Goal: Information Seeking & Learning: Learn about a topic

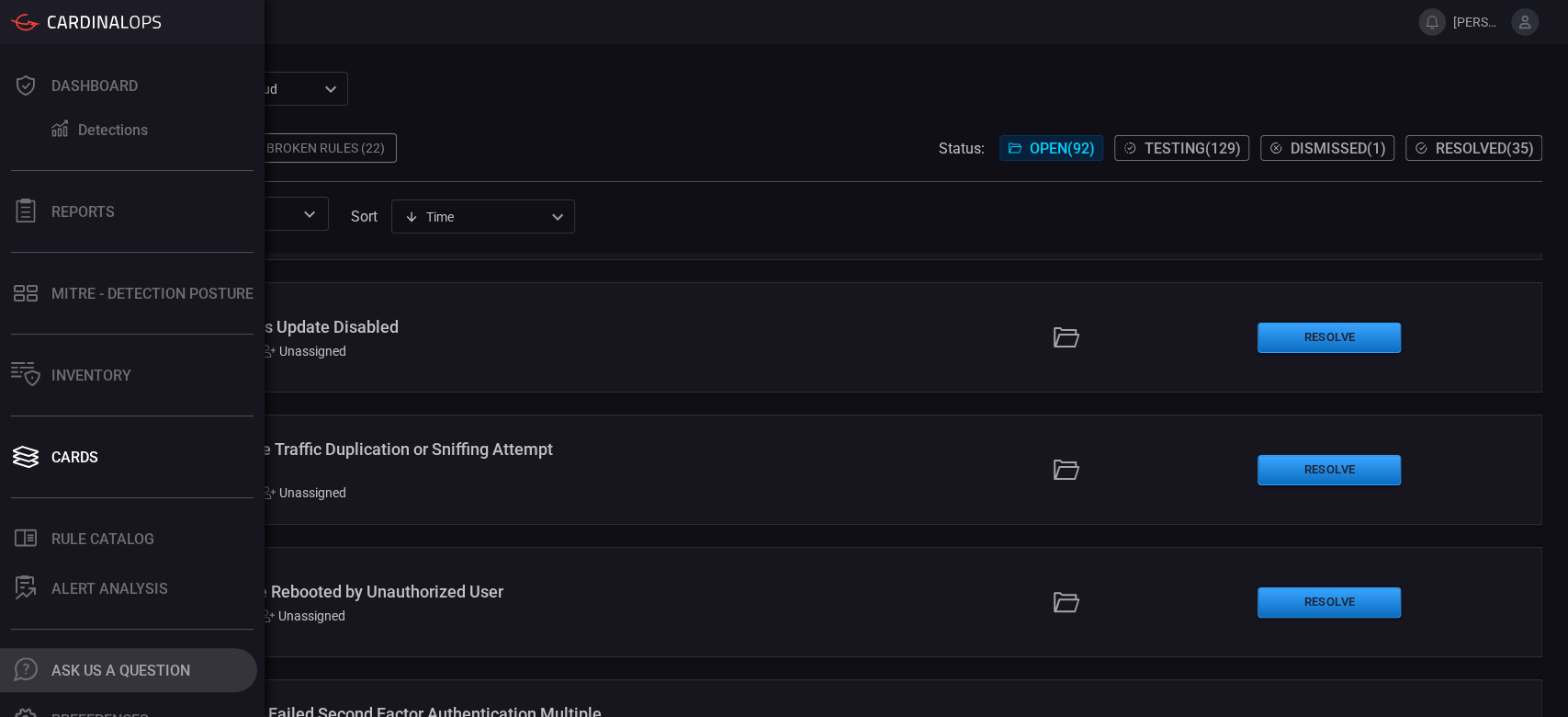
scroll to position [49, 0]
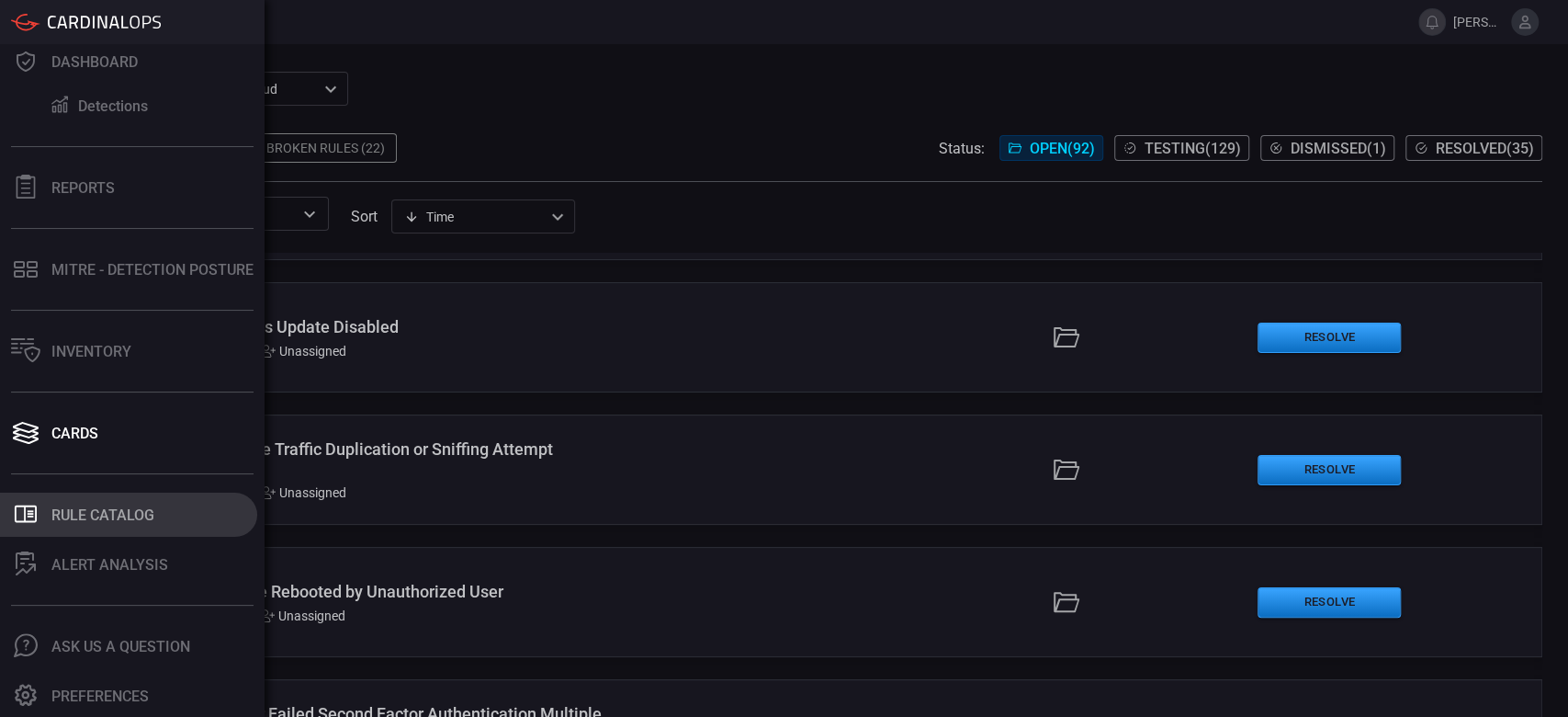
click at [92, 527] on button ".st0_rule_catalog_icon{fill: currentColor;} Rule Catalog" at bounding box center [128, 515] width 257 height 44
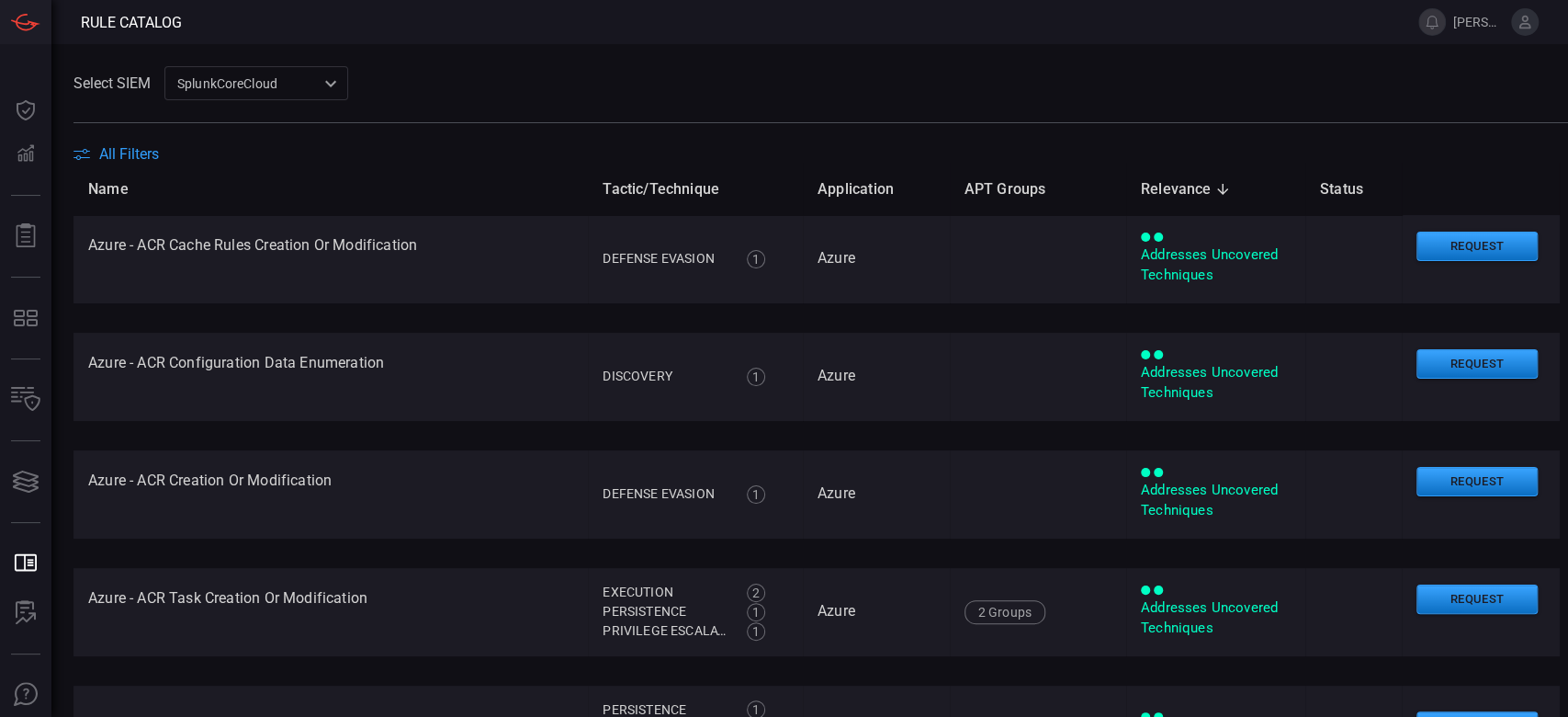
click at [139, 163] on th "Name" at bounding box center [330, 189] width 515 height 52
click at [136, 152] on span "All Filters" at bounding box center [129, 154] width 60 height 17
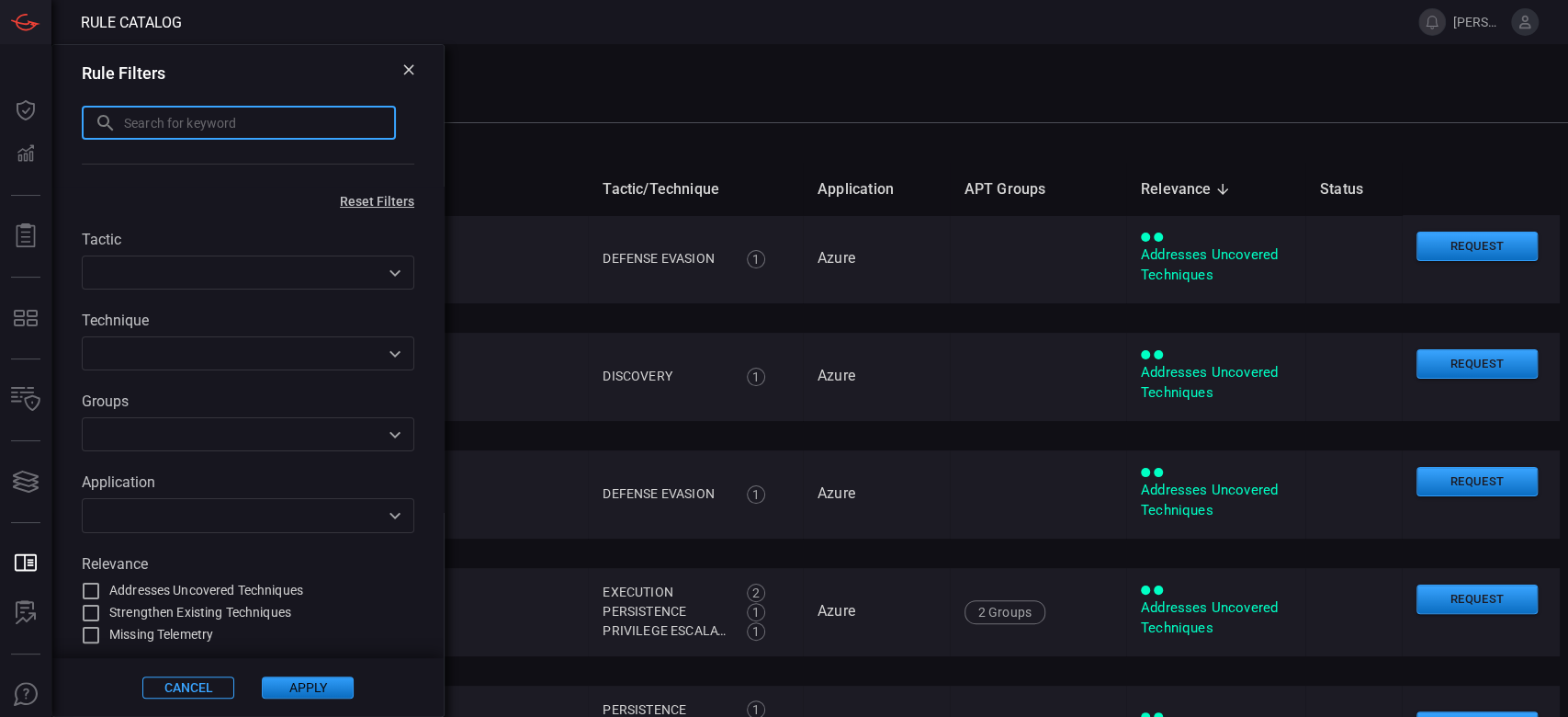
click at [132, 132] on input "text" at bounding box center [260, 122] width 272 height 34
paste input "Possible AdFind Recon Tool Usage"
type input "Possible AdFind Recon Tool Usage"
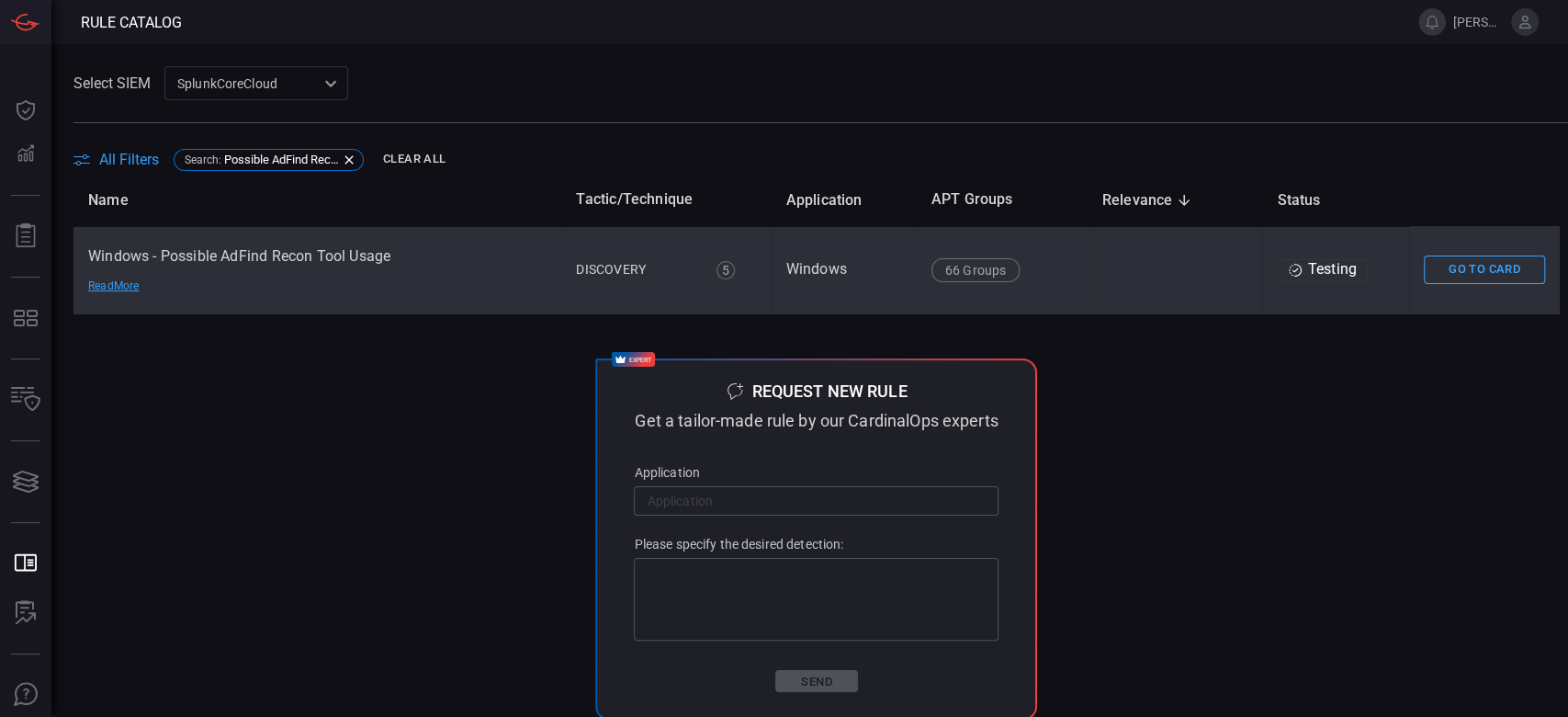
click at [381, 305] on td "Windows - Possible AdFind Recon Tool Usage Read More" at bounding box center [316, 270] width 488 height 89
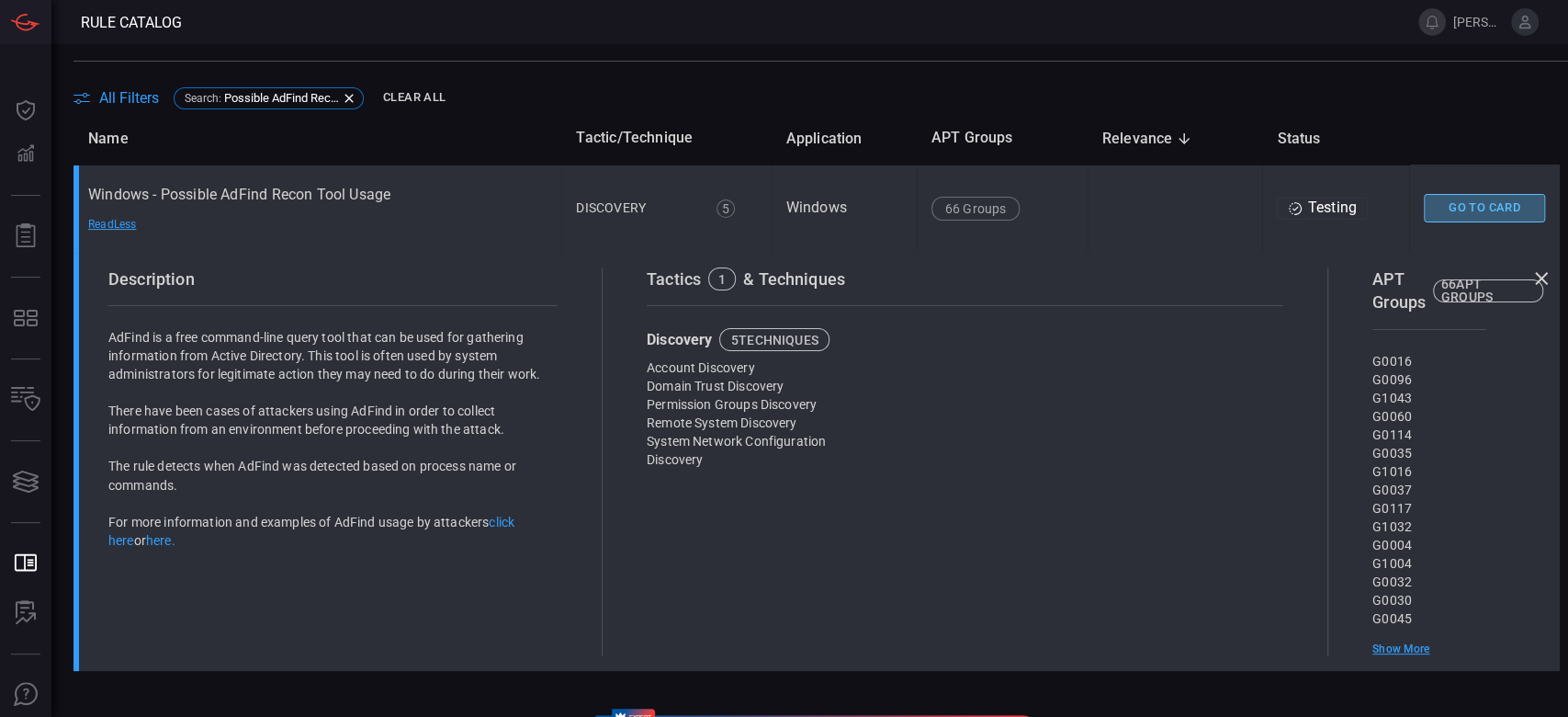
click at [1470, 210] on button "Go To Card" at bounding box center [1484, 208] width 121 height 29
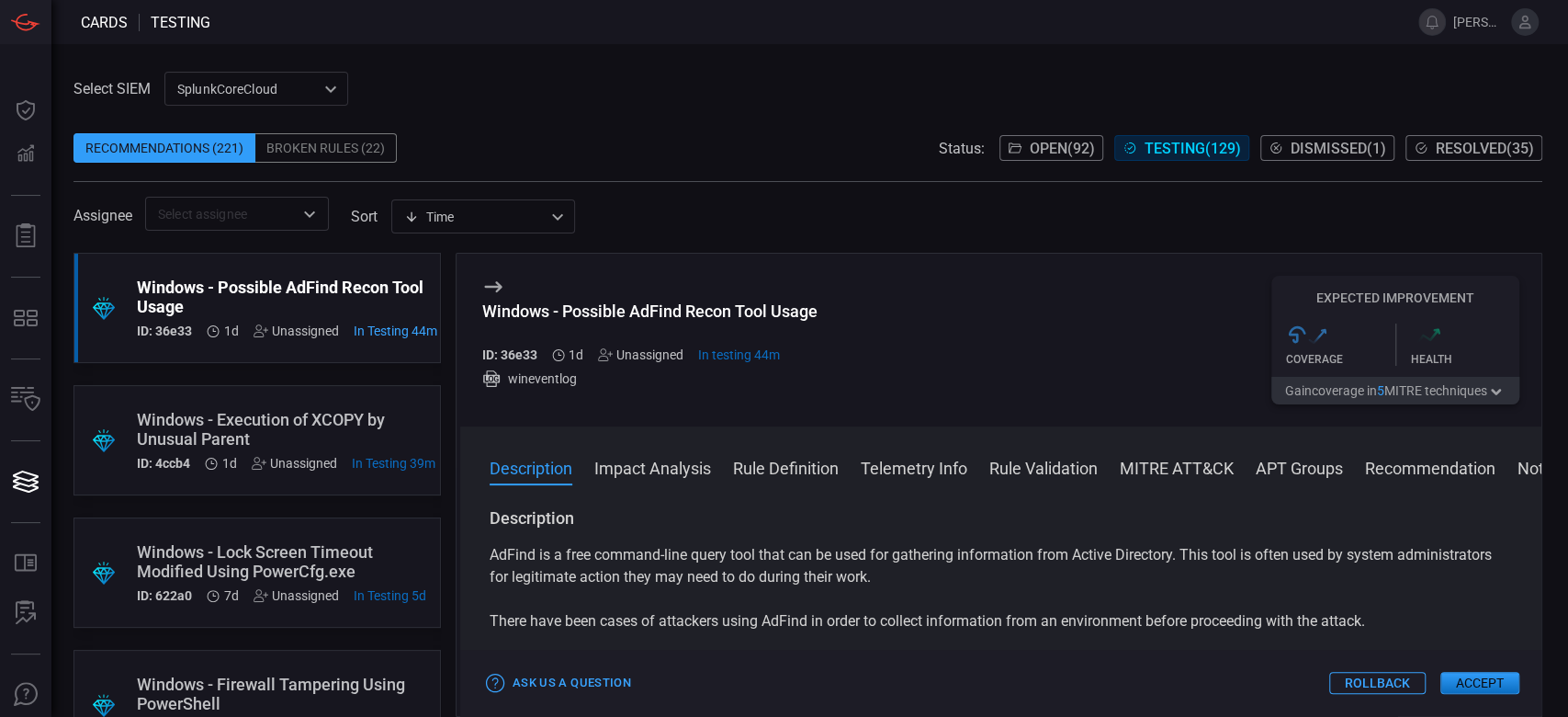
click at [1190, 474] on button "MITRE ATT&CK" at bounding box center [1176, 467] width 114 height 22
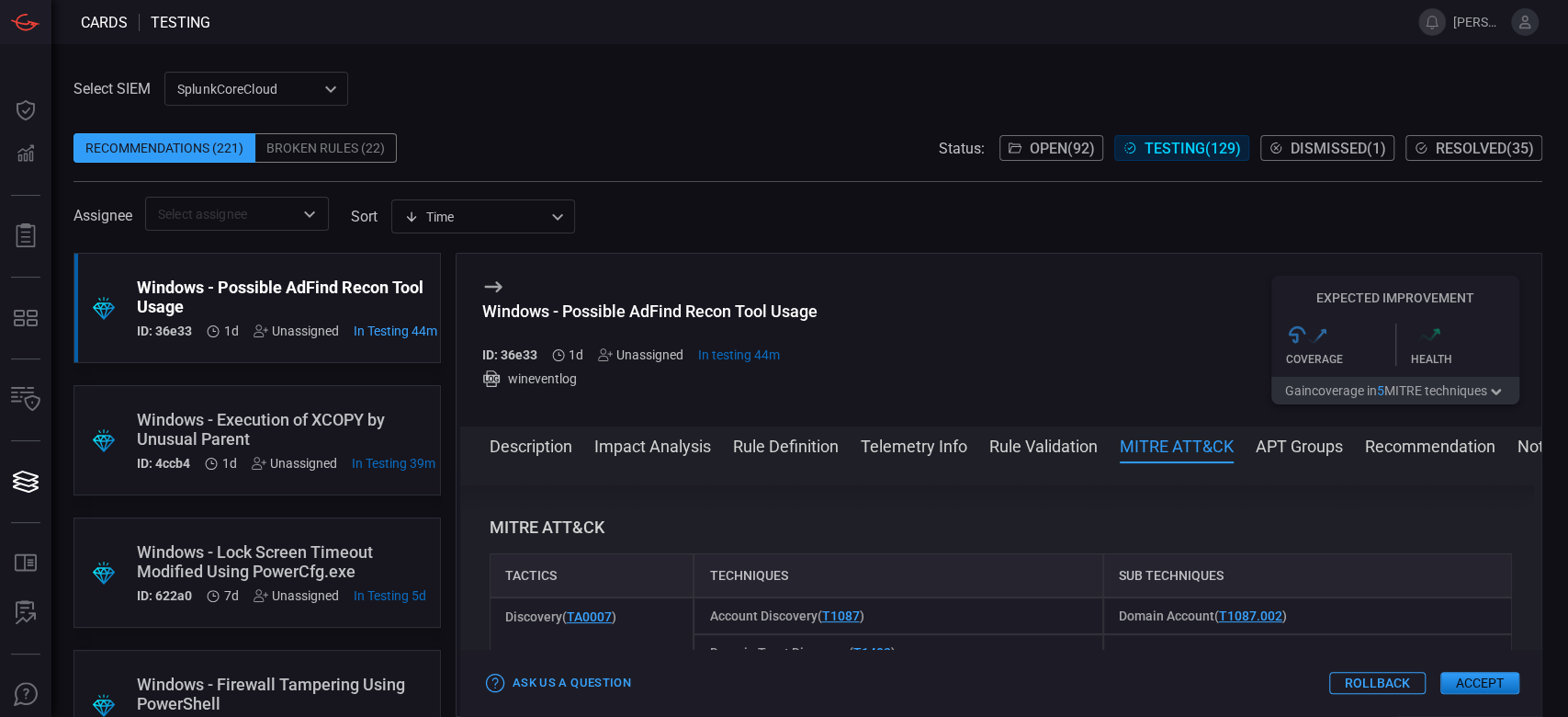
scroll to position [1009, 0]
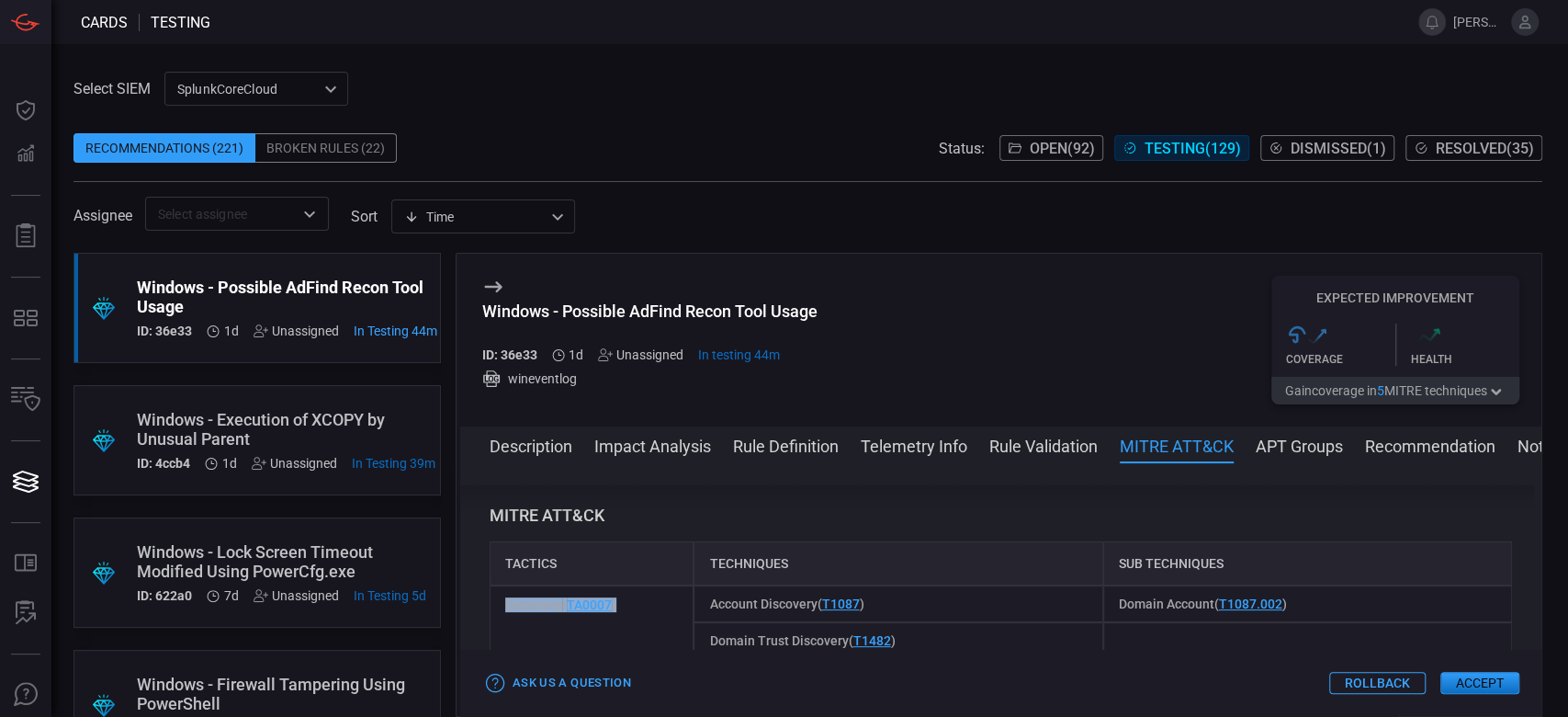
drag, startPoint x: 626, startPoint y: 609, endPoint x: 489, endPoint y: 594, distance: 137.8
click at [490, 594] on div "Discovery ( TA0007 )" at bounding box center [592, 677] width 205 height 184
copy span "Discovery ( TA0007 )"
drag, startPoint x: 897, startPoint y: 604, endPoint x: 678, endPoint y: 586, distance: 219.7
click at [682, 587] on div "Discovery ( TA0007 ) Account Discovery ( T1087 ) Domain Account ( T1087.002 ) D…" at bounding box center [1000, 677] width 1023 height 184
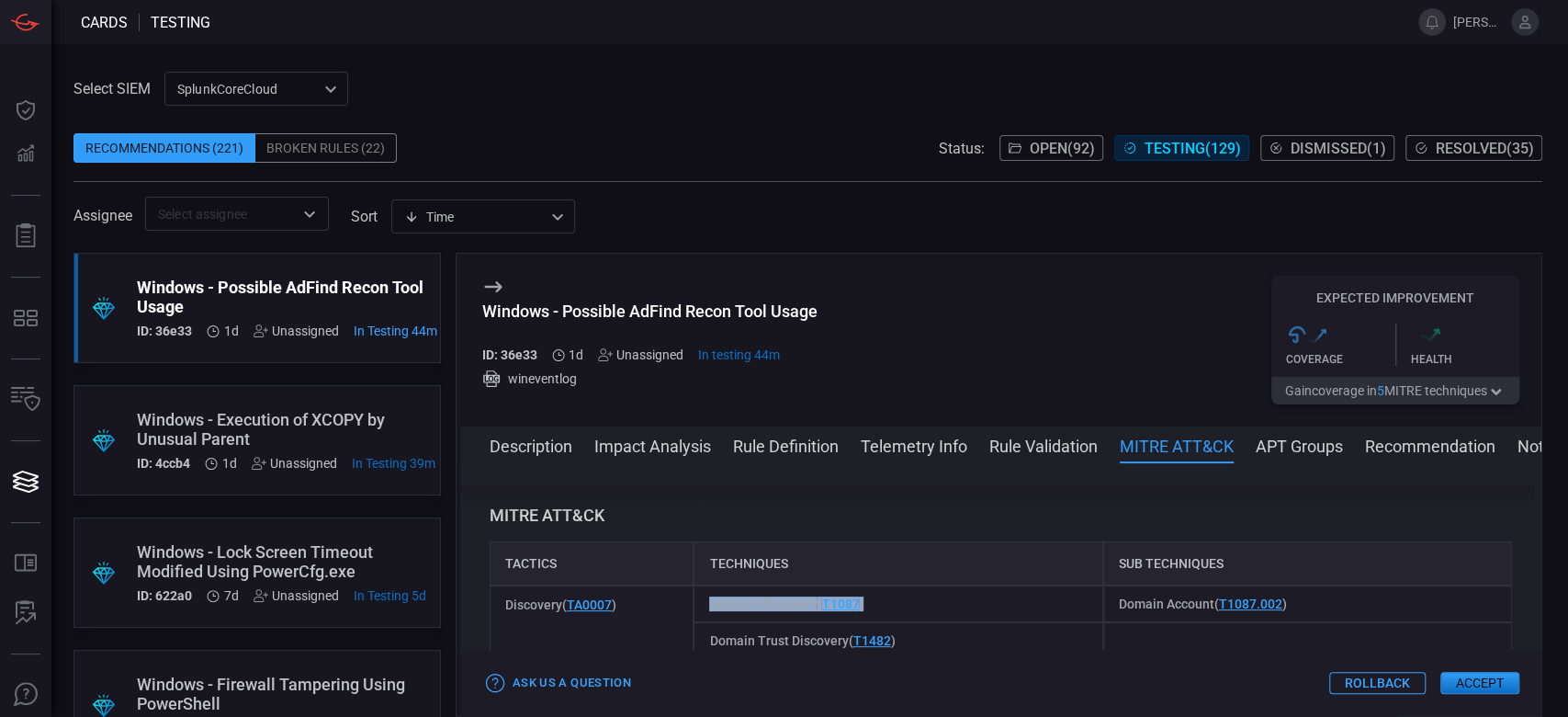
copy div "Account Discovery ( T1087 )"
drag, startPoint x: 1298, startPoint y: 609, endPoint x: 1102, endPoint y: 608, distance: 196.0
click at [1103, 608] on div "Domain Account ( T1087.002 )" at bounding box center [1307, 603] width 409 height 37
copy span "Domain Account ( T1087.002 )"
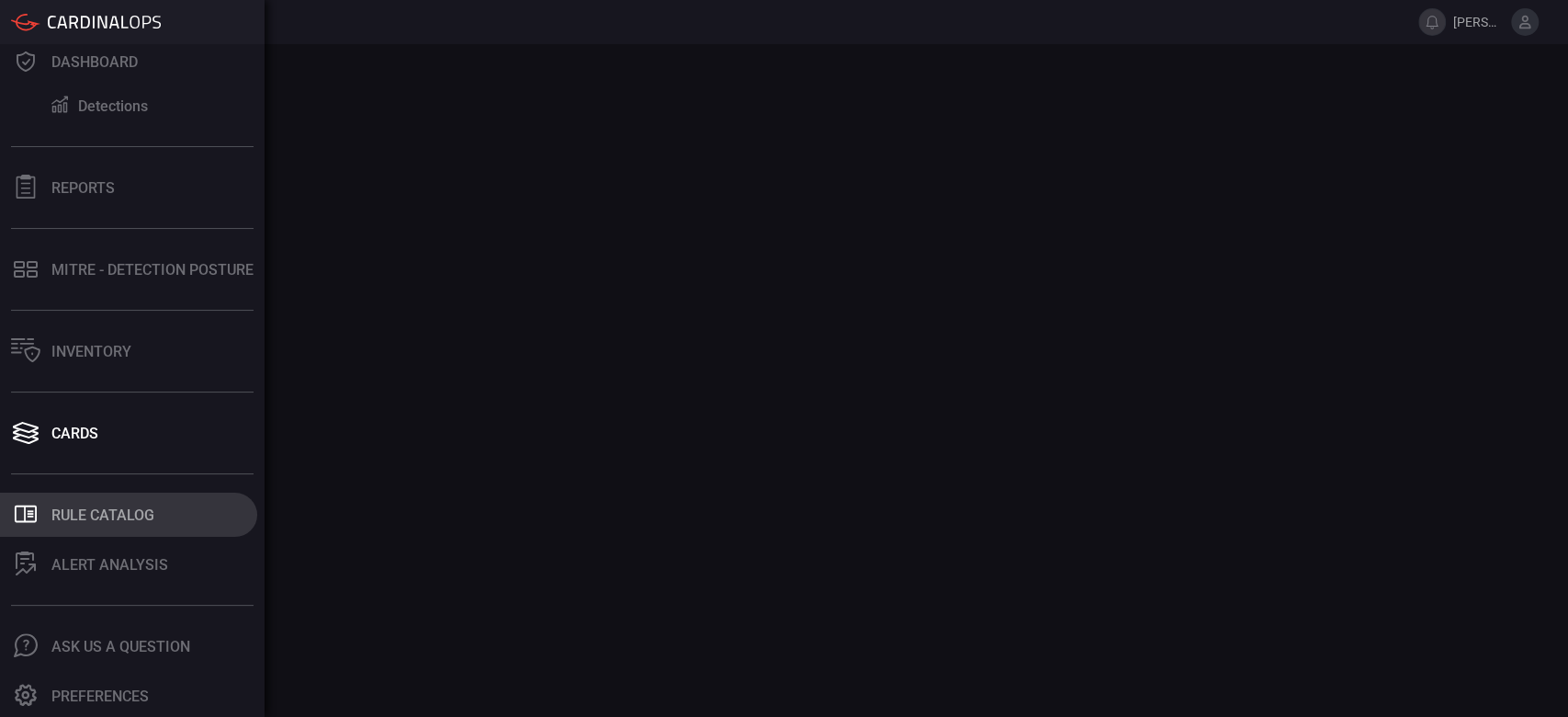
click at [63, 502] on button ".st0_rule_catalog_icon{fill: currentColor;} Rule Catalog" at bounding box center [128, 515] width 257 height 44
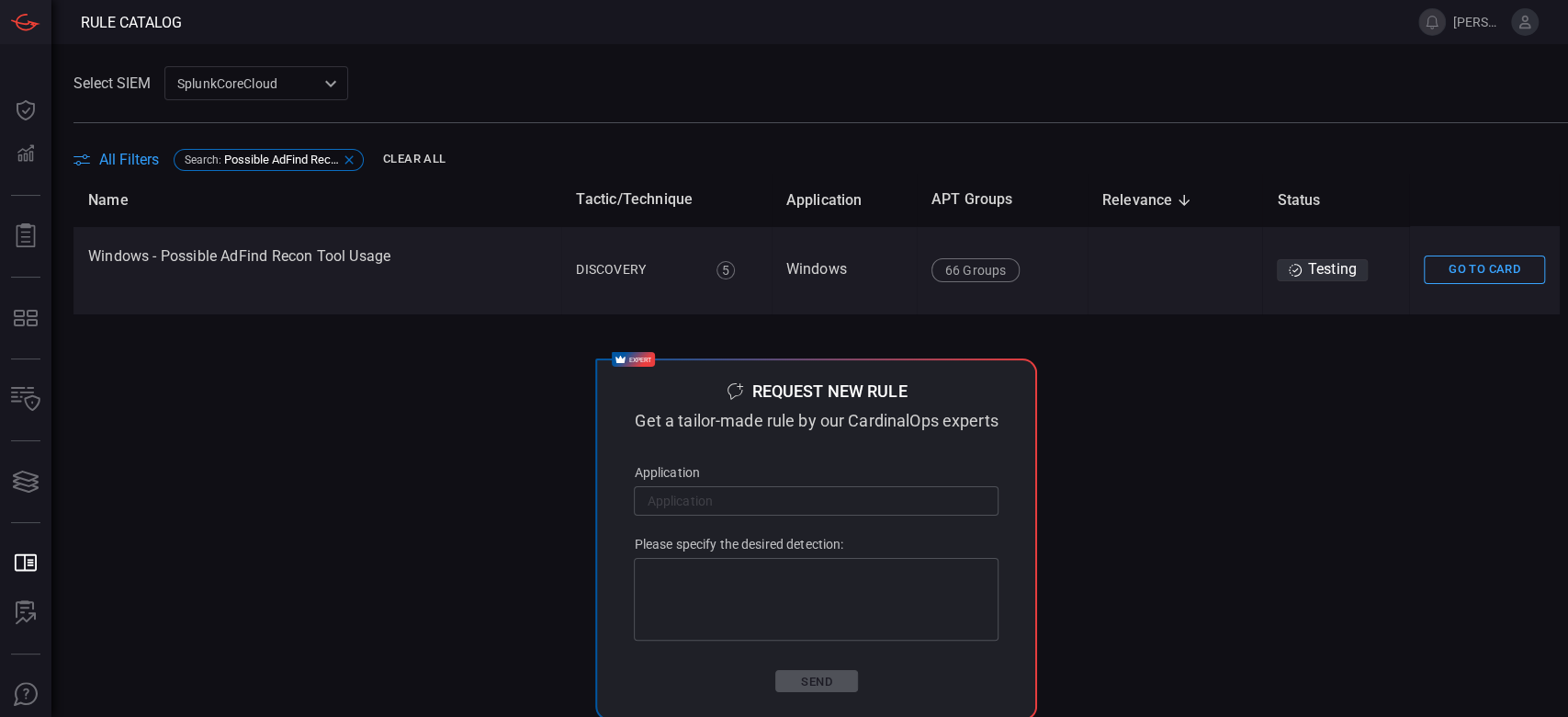
click at [273, 151] on div "Search : Possible AdFind Recon Tool Usage" at bounding box center [268, 160] width 190 height 22
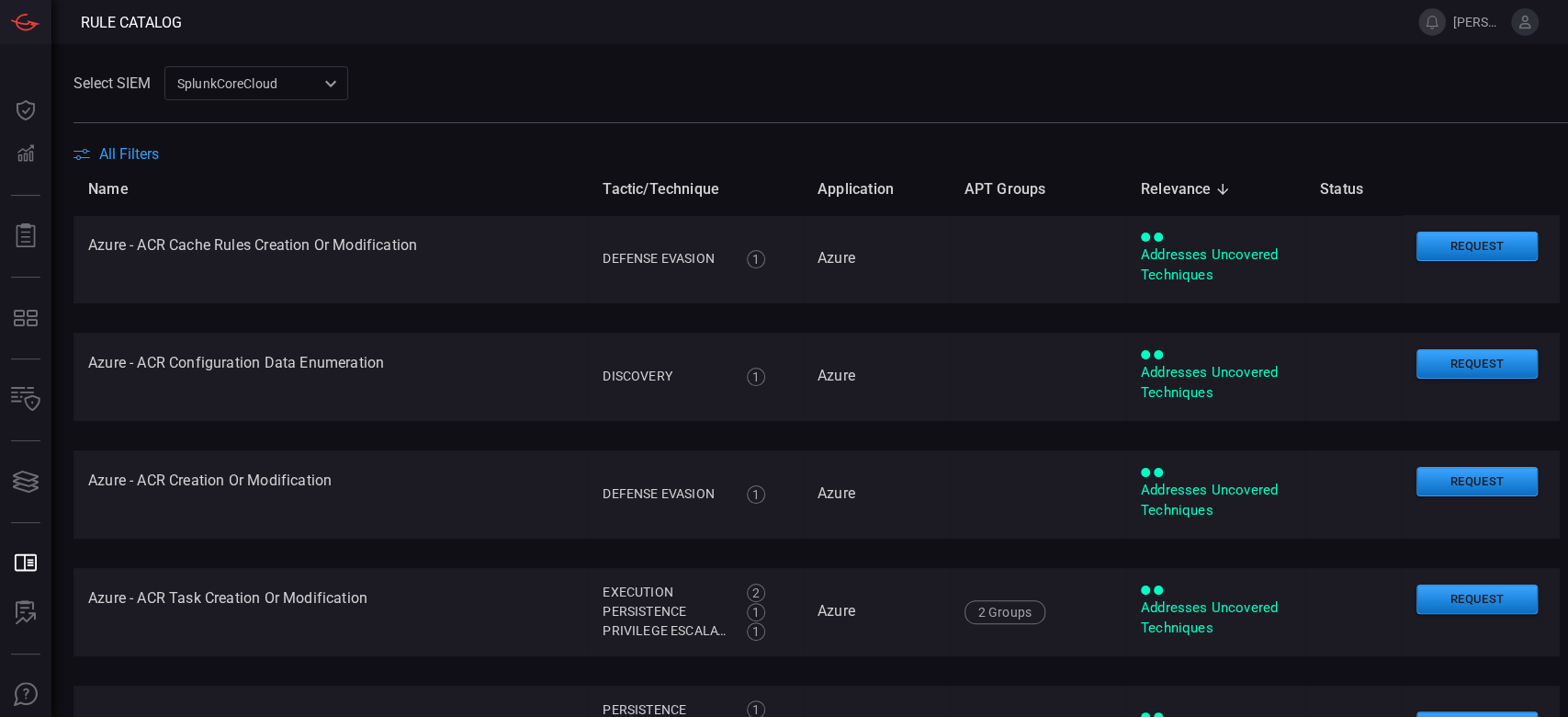
click at [135, 152] on span "All Filters" at bounding box center [129, 154] width 60 height 17
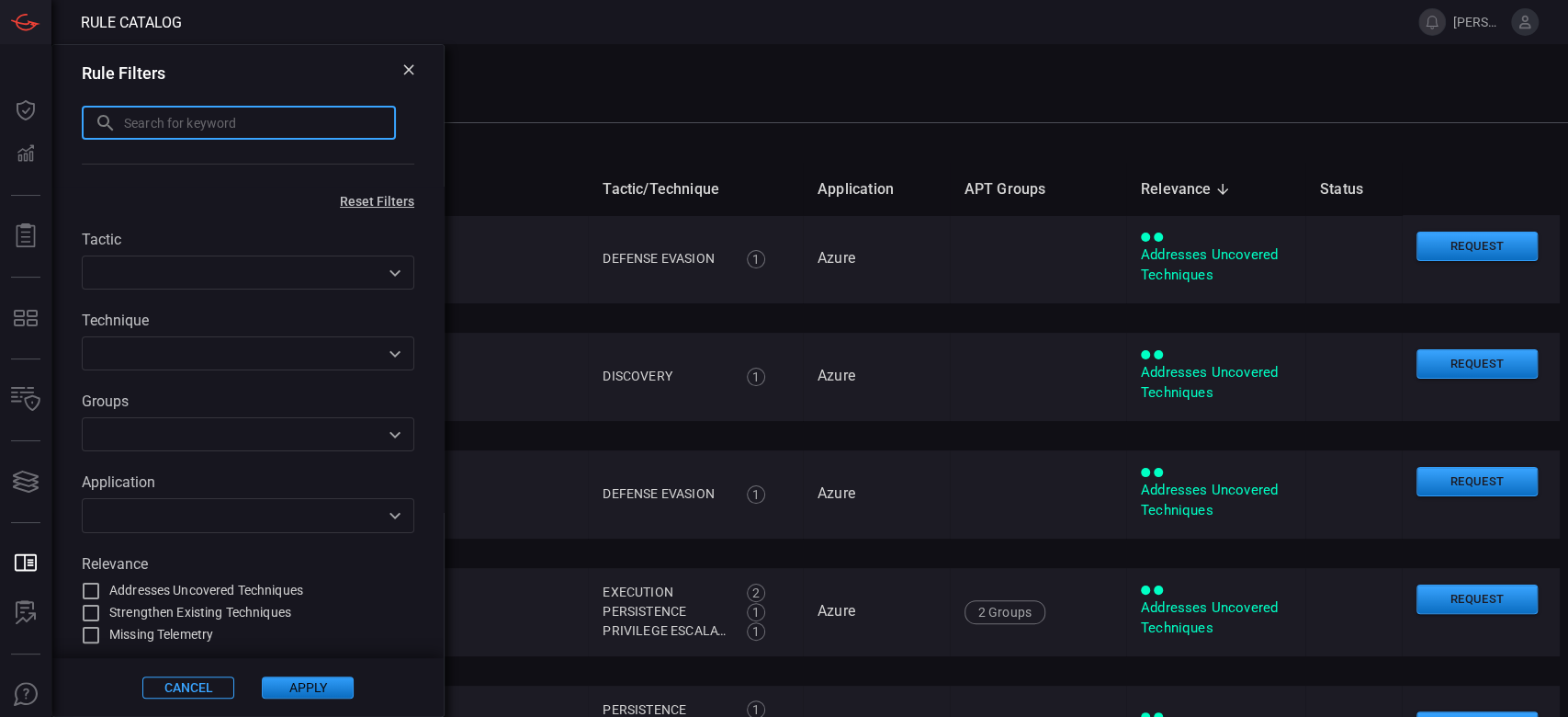
click at [232, 124] on input "text" at bounding box center [260, 122] width 272 height 34
paste input ""Execution Of XCOPY by Unusual Parent ""
type input ""Execution Of XCOPY by Unusual Parent ""
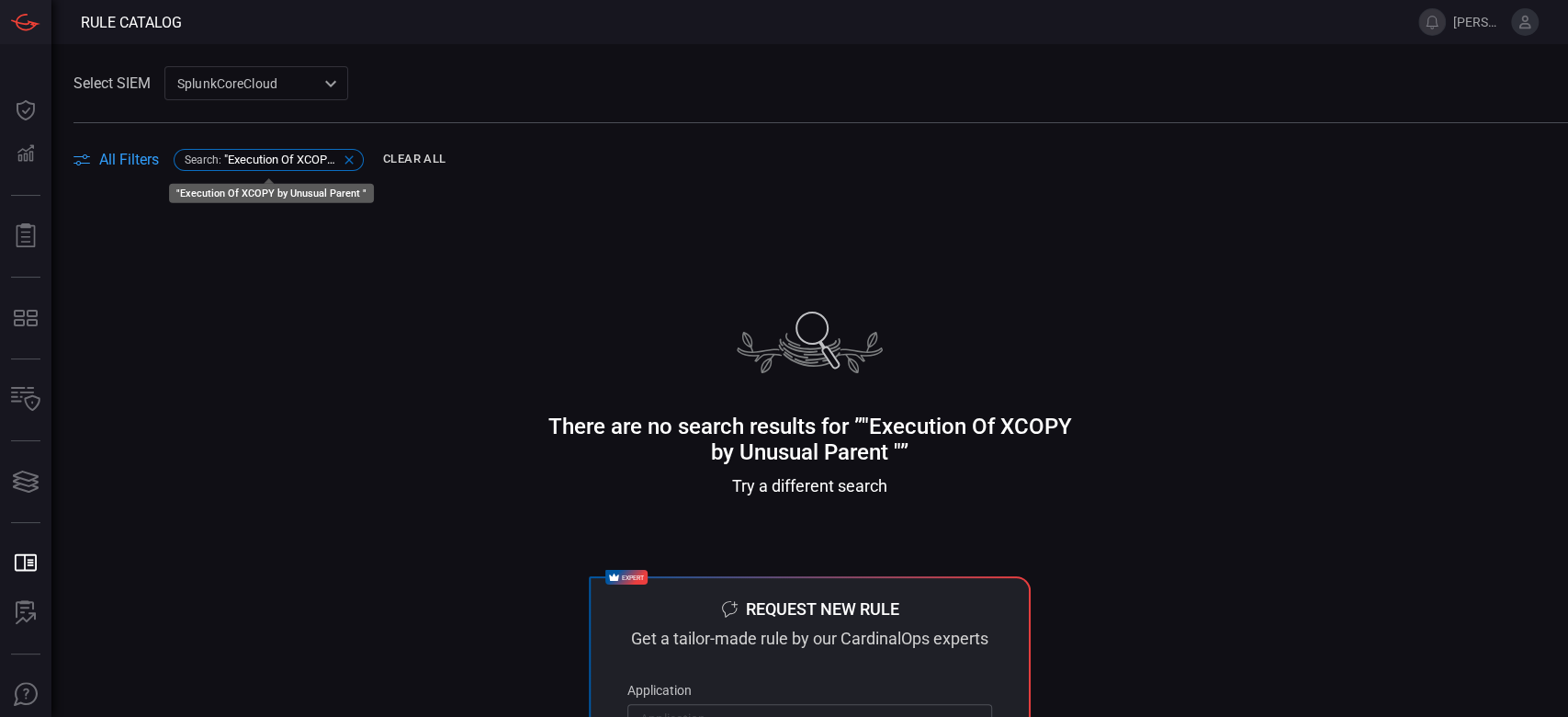
click at [259, 152] on span ""Execution Of XCOPY by Unusual Parent "" at bounding box center [281, 159] width 114 height 13
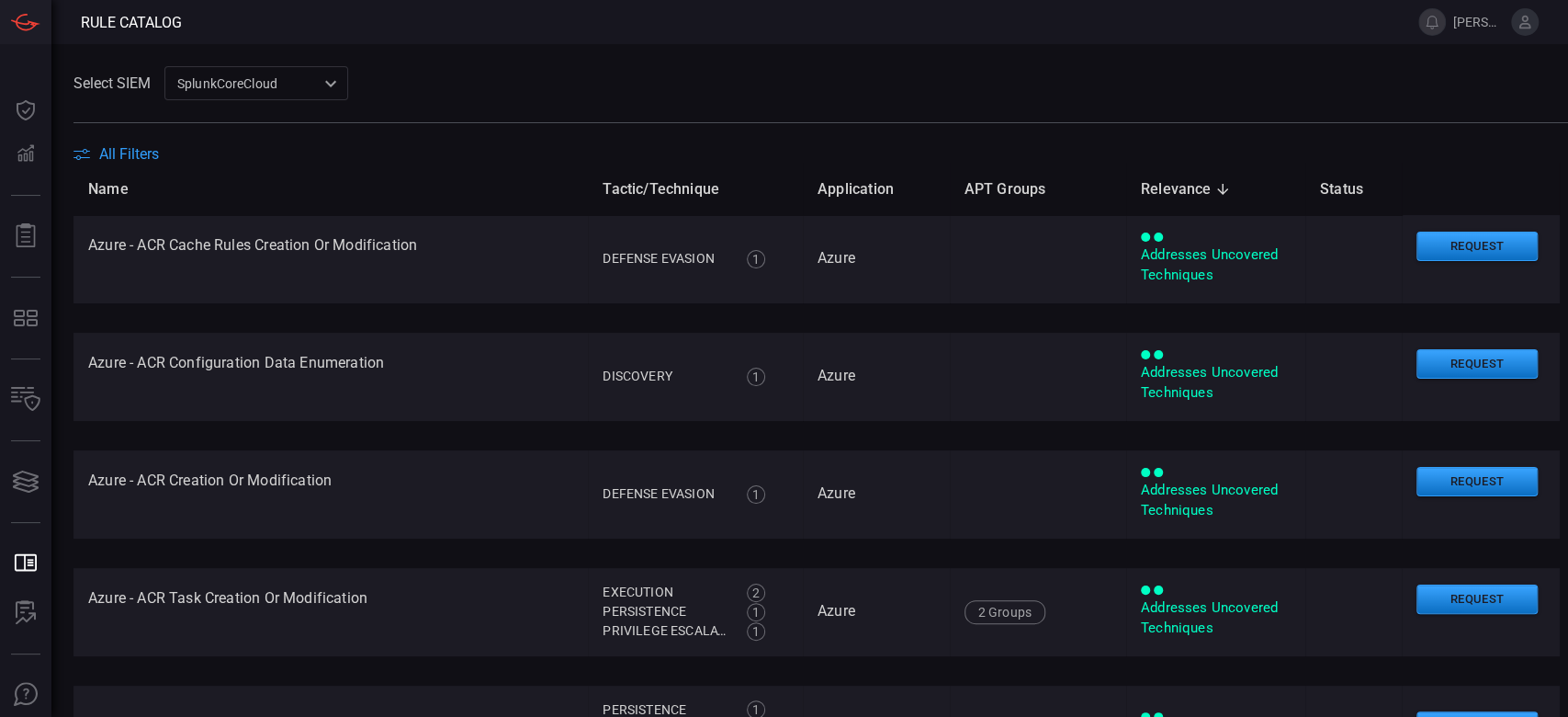
click at [129, 149] on span "All Filters" at bounding box center [129, 154] width 60 height 17
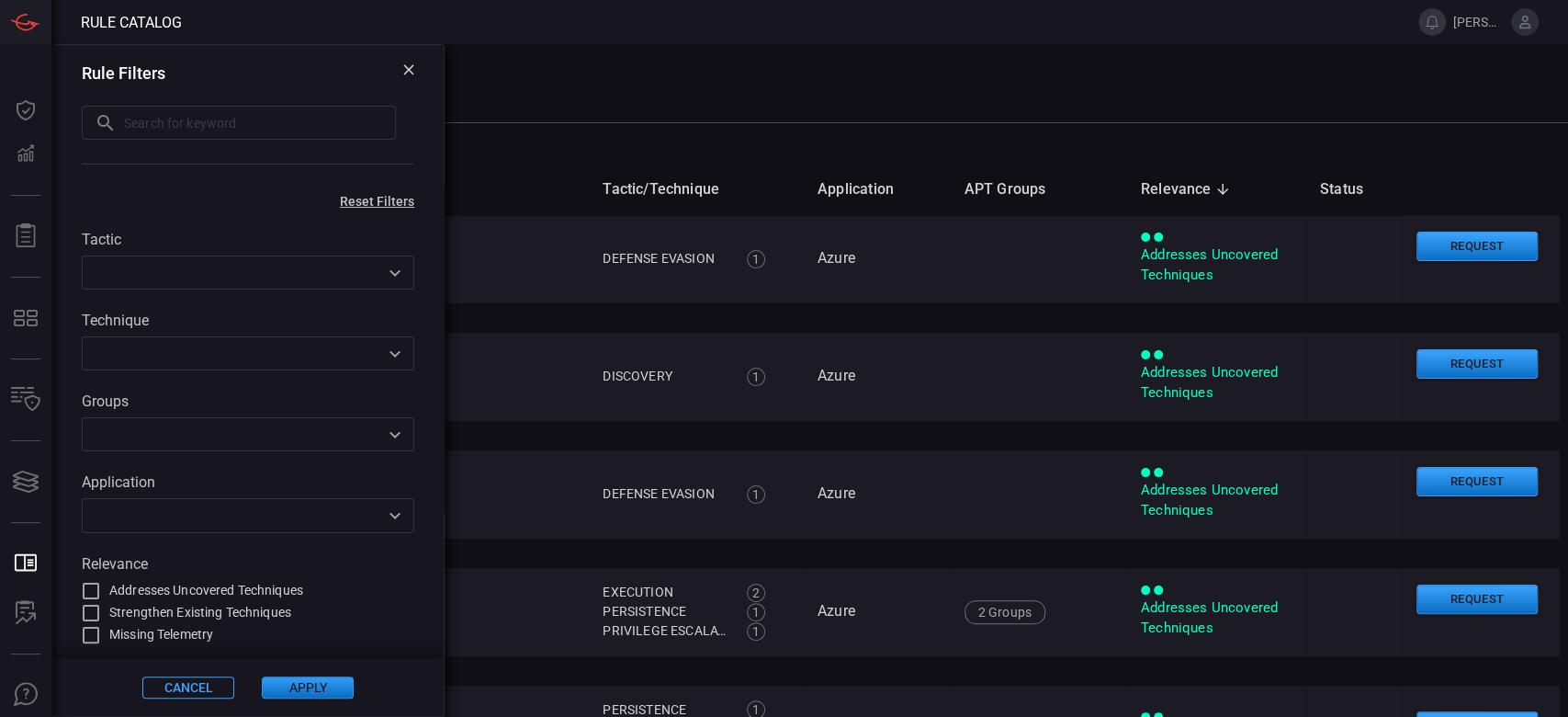
click at [250, 112] on input "text" at bounding box center [260, 122] width 272 height 34
paste input ""Execution Of XCOPY by Unusual Parent ""
type input "Execution Of XCOPY by Unusual Parent"
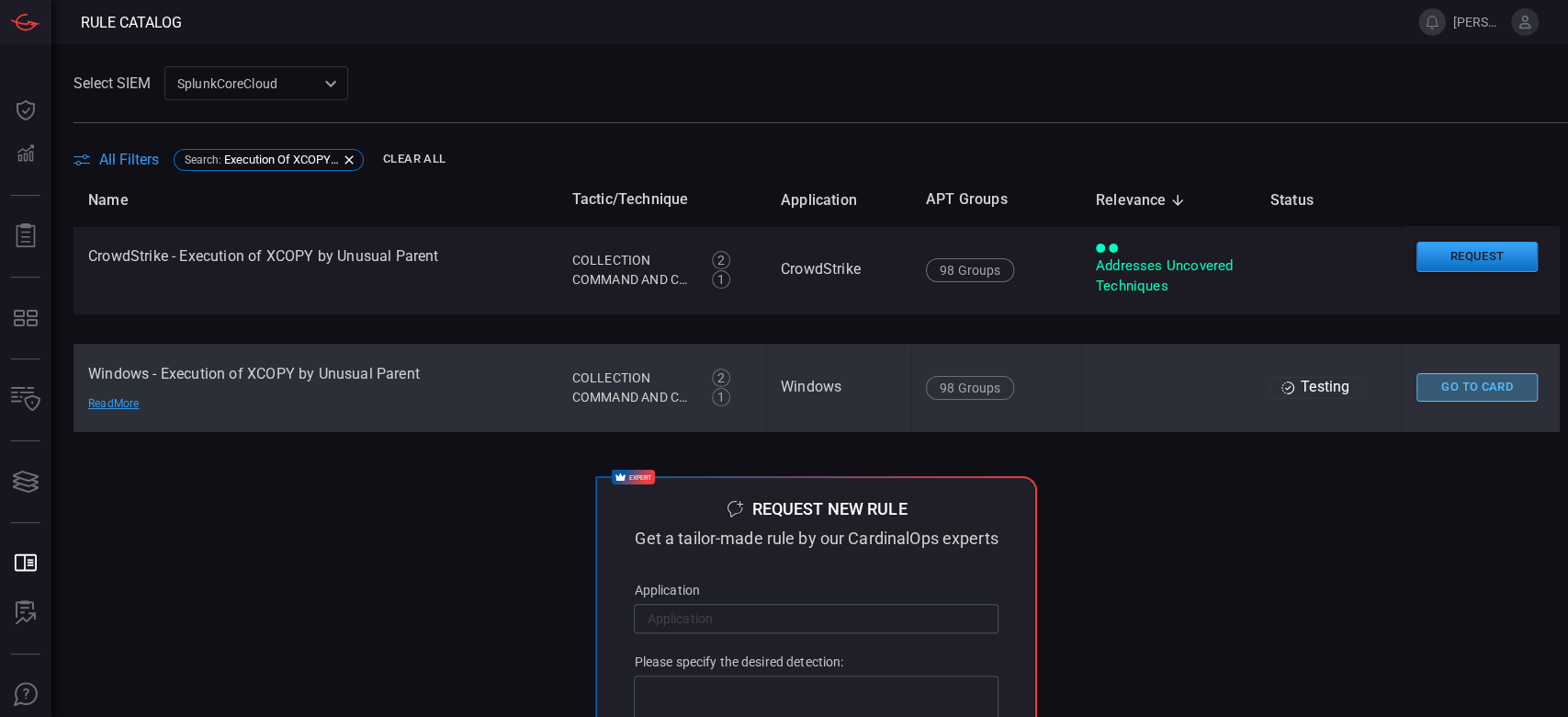
click at [1434, 394] on button "Go To Card" at bounding box center [1477, 388] width 121 height 29
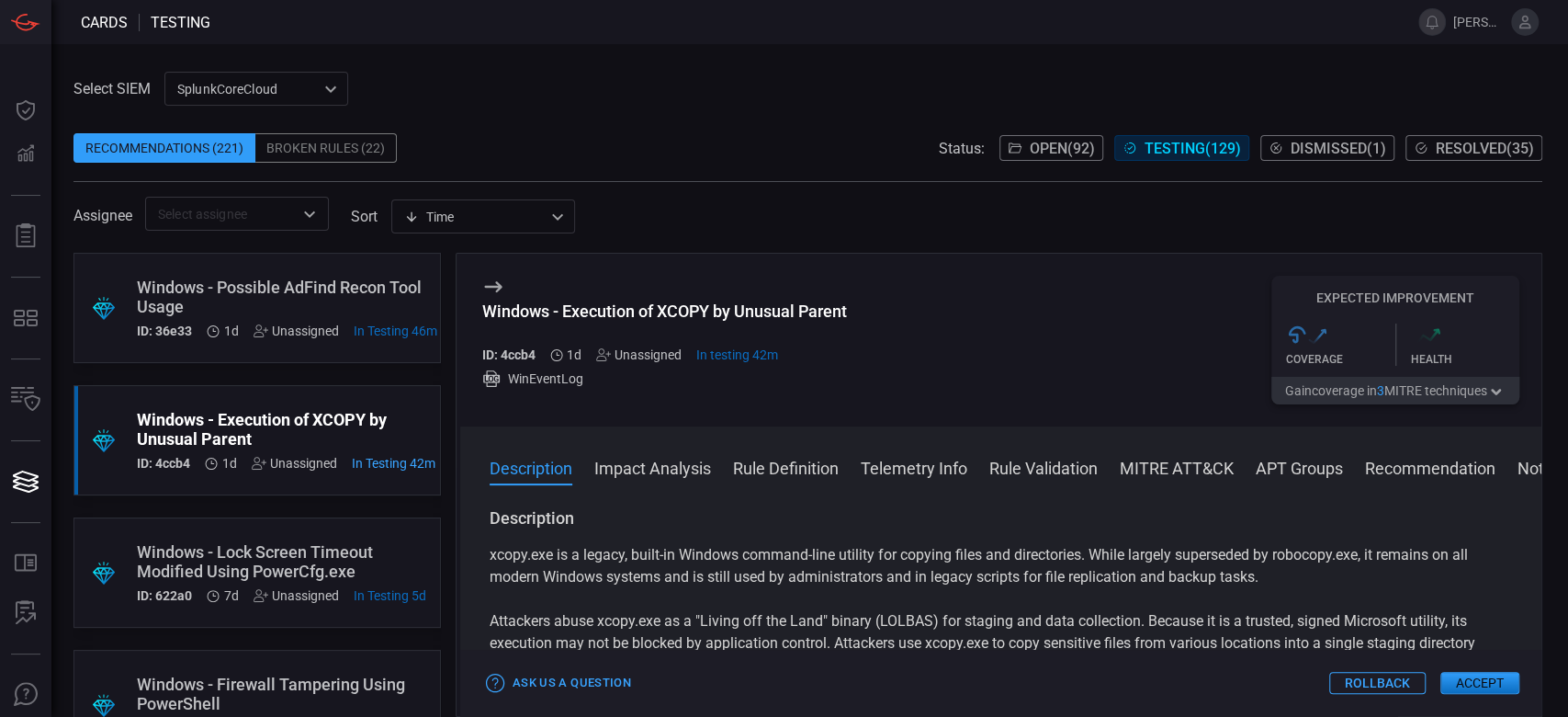
click at [1130, 476] on button "MITRE ATT&CK" at bounding box center [1176, 467] width 114 height 22
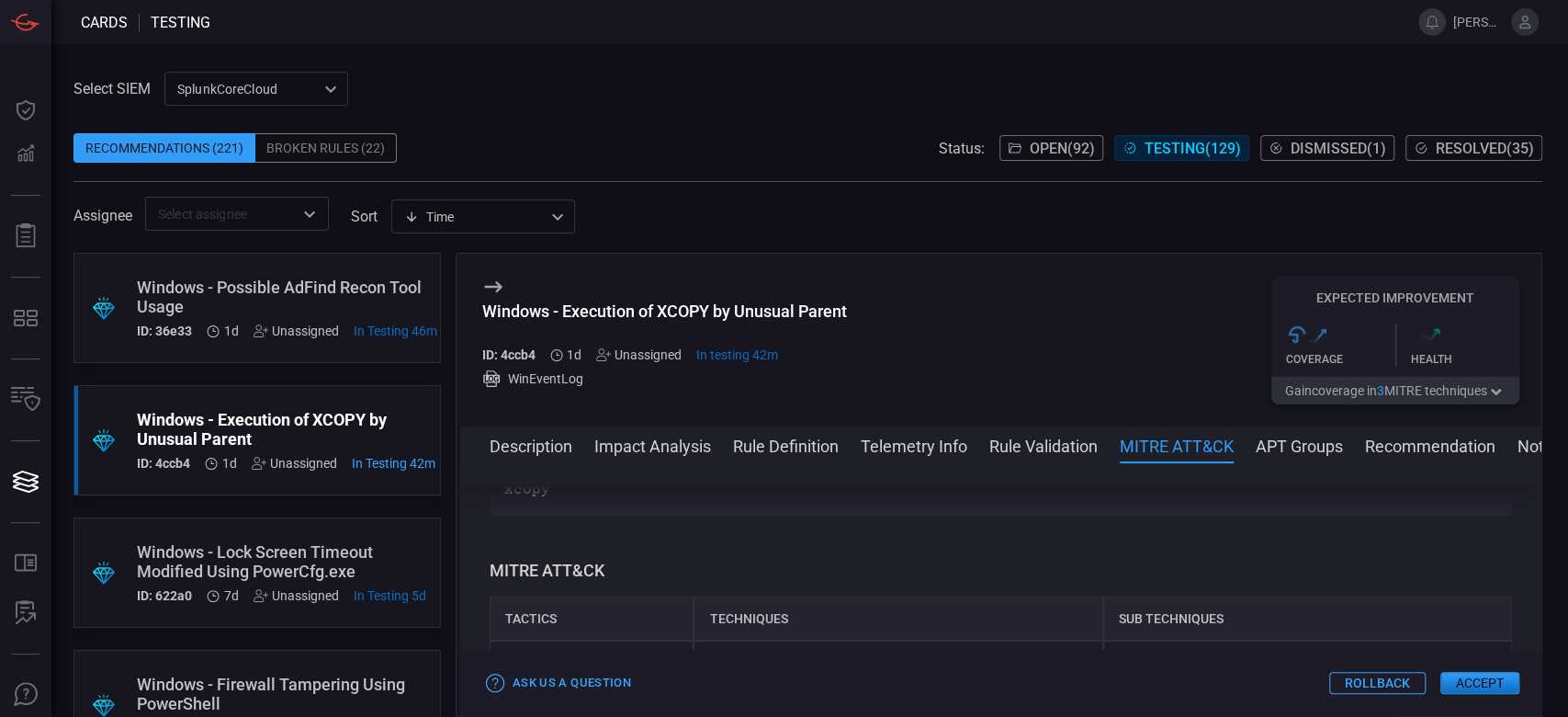
scroll to position [1112, 0]
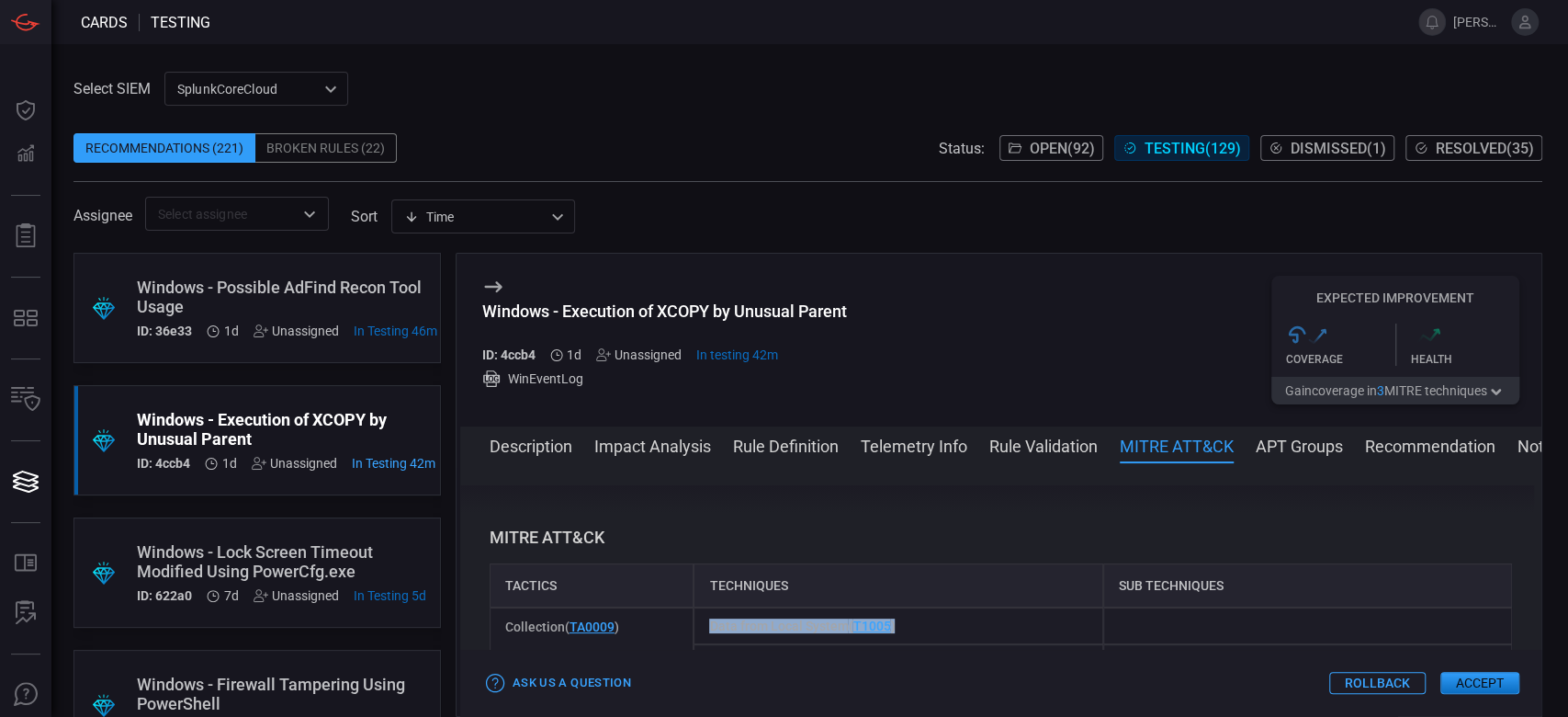
drag, startPoint x: 909, startPoint y: 602, endPoint x: 699, endPoint y: 605, distance: 210.0
click at [699, 607] on div "Data from Local System ( T1005 )" at bounding box center [898, 626] width 409 height 37
copy span "Data from Local System ( T1005 )"
drag, startPoint x: 634, startPoint y: 612, endPoint x: 499, endPoint y: 601, distance: 135.4
click at [499, 607] on div "Collection ( TA0009 )" at bounding box center [592, 644] width 205 height 73
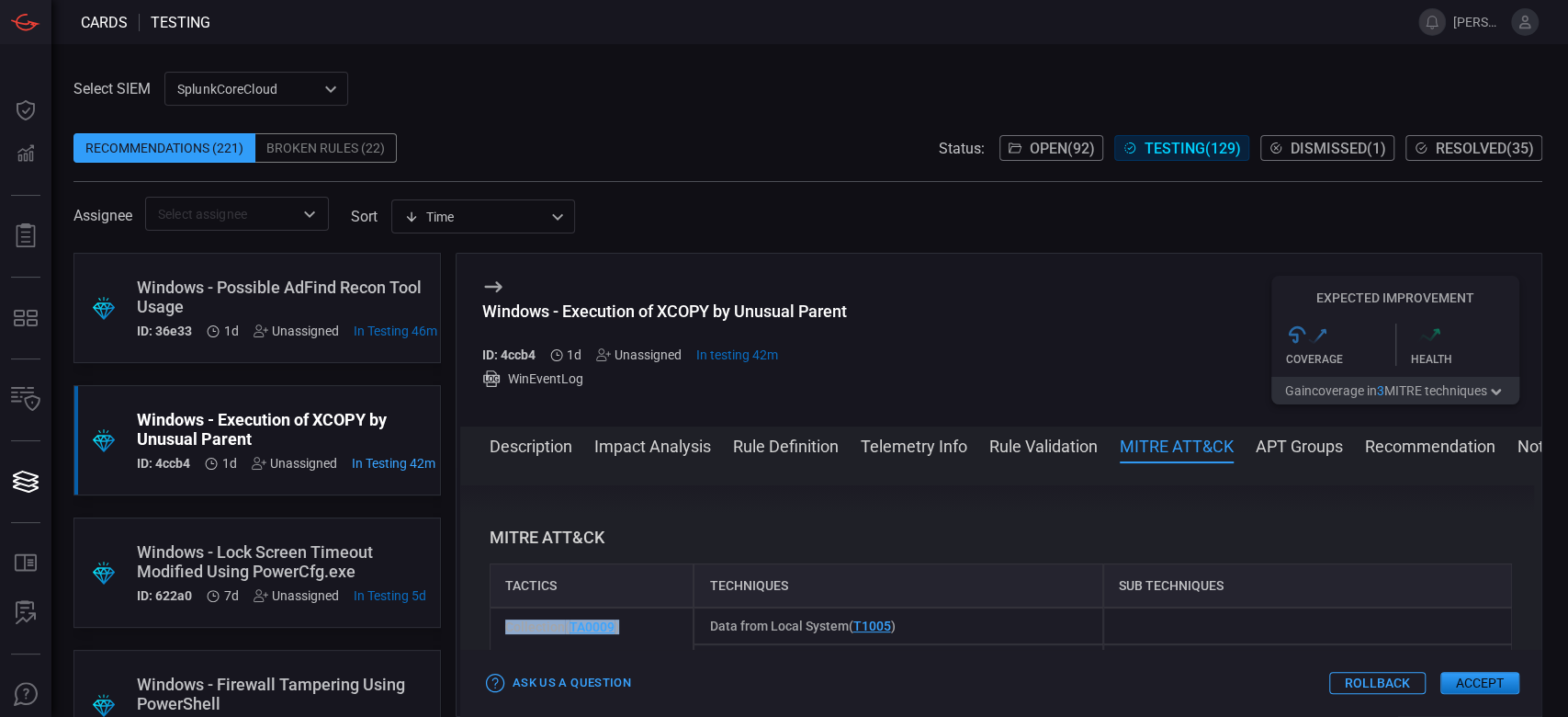
copy span "Collection ( TA0009 )"
